Goal: Task Accomplishment & Management: Use online tool/utility

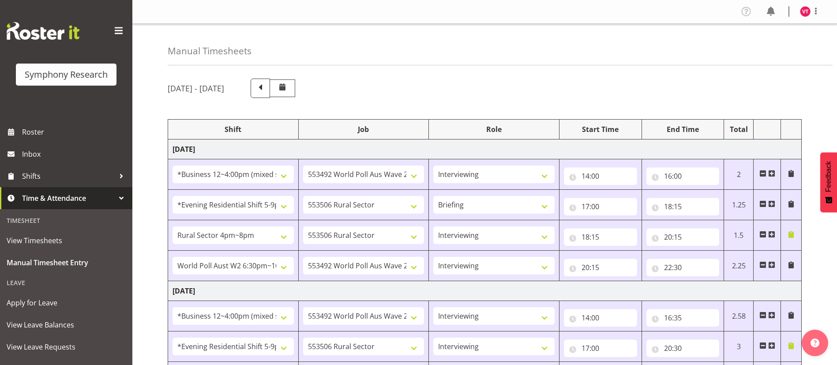
select select "81741"
select select "10499"
select select "47"
select select "48116"
select select "10587"
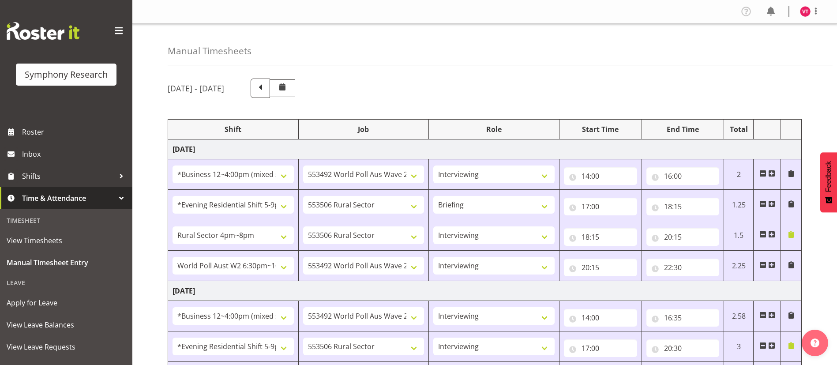
select select "81298"
select select "10587"
select select "47"
select select "56692"
select select "10499"
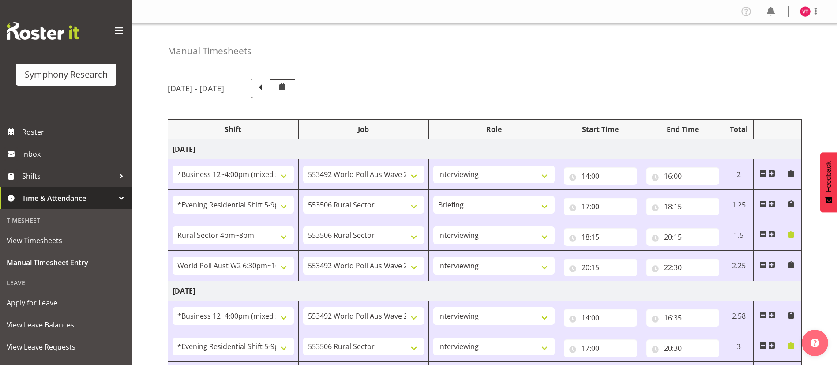
select select "47"
select select "81741"
select select "10499"
select select "47"
select select "48116"
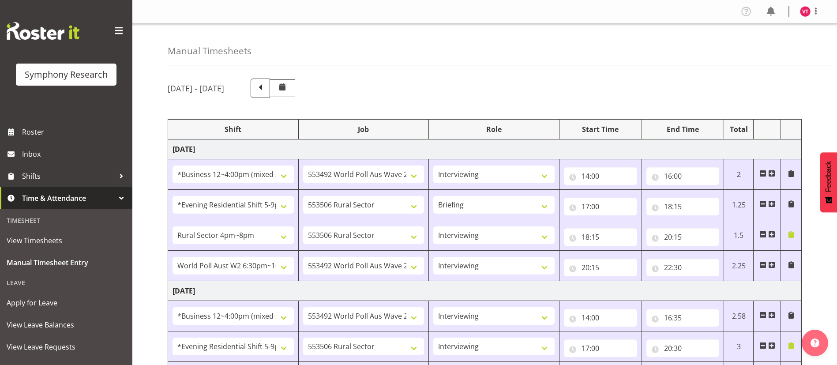
select select "10587"
select select "47"
select select "56692"
select select "10499"
select select "47"
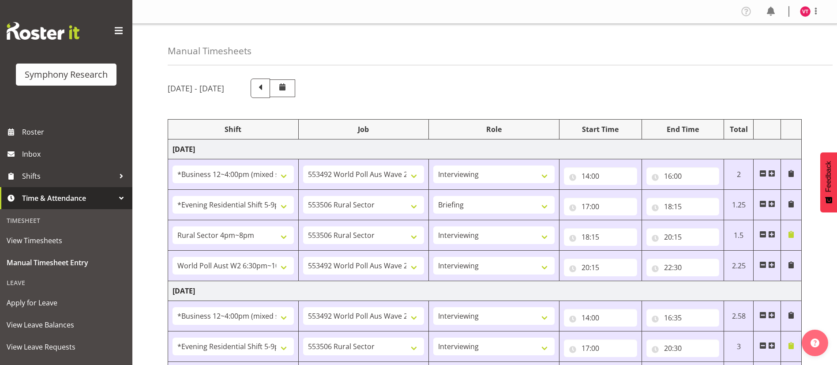
select select "81741"
select select "10499"
select select "47"
select select "48116"
select select "10587"
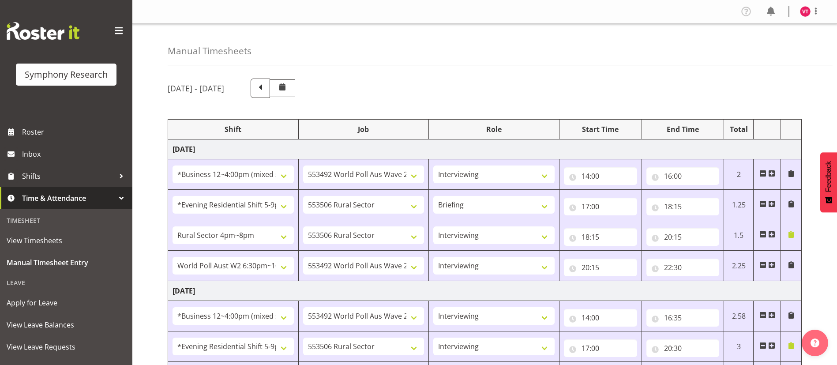
select select "47"
select select "81298"
select select "10587"
select select "81298"
select select "10587"
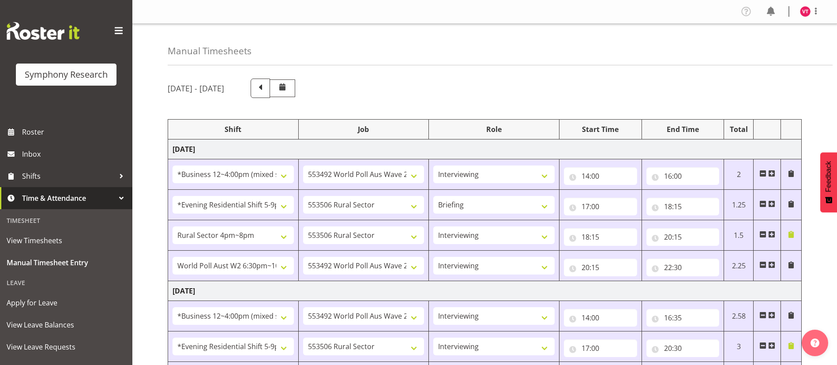
select select "47"
select select "56692"
select select "10499"
select select "47"
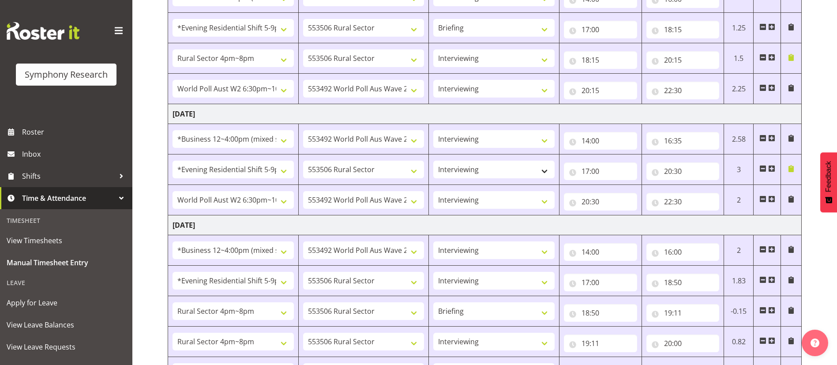
scroll to position [177, 0]
